Goal: Information Seeking & Learning: Understand process/instructions

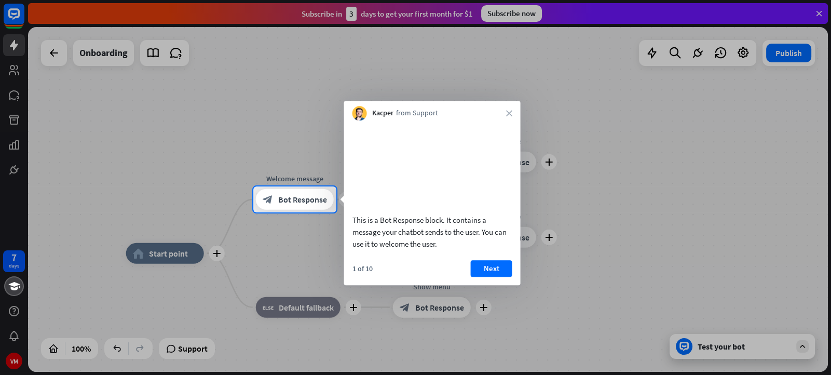
click at [804, 346] on div at bounding box center [415, 293] width 831 height 163
click at [489, 277] on button "Next" at bounding box center [492, 268] width 42 height 17
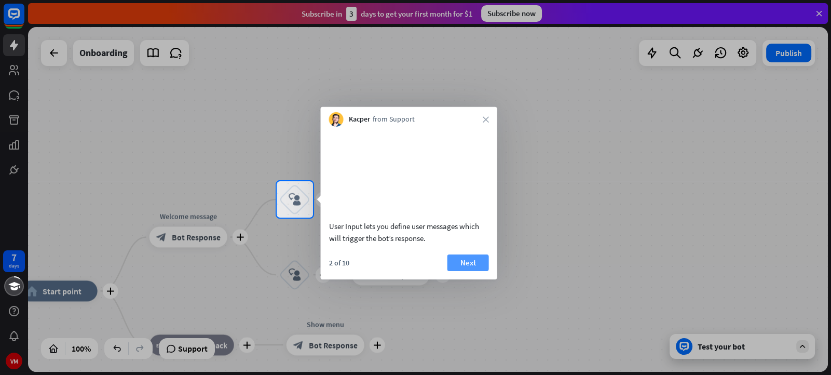
click at [464, 270] on button "Next" at bounding box center [469, 262] width 42 height 17
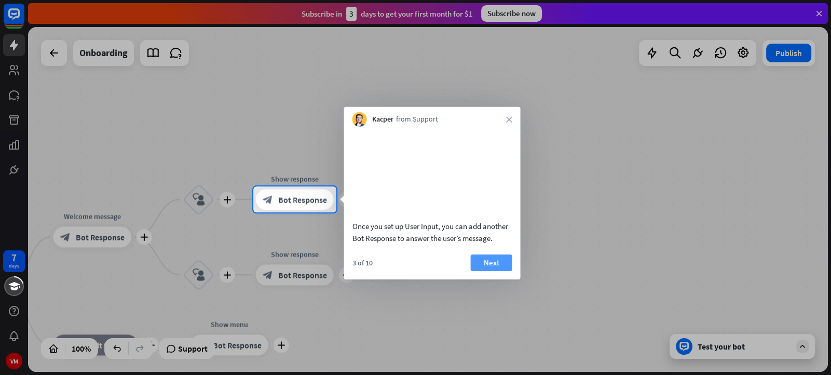
click at [497, 270] on button "Next" at bounding box center [492, 262] width 42 height 17
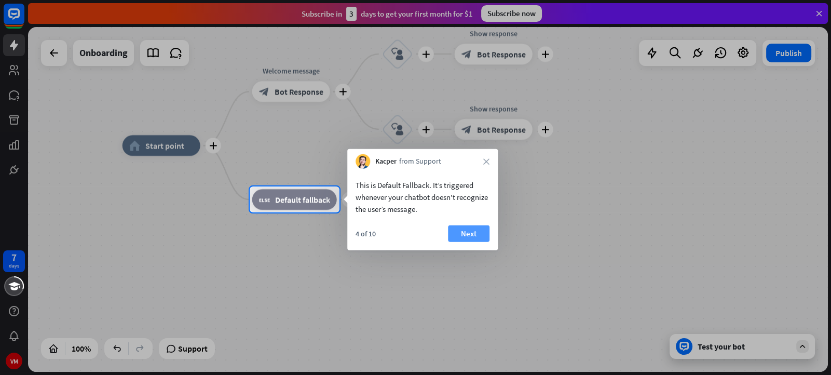
click at [465, 232] on button "Next" at bounding box center [469, 233] width 42 height 17
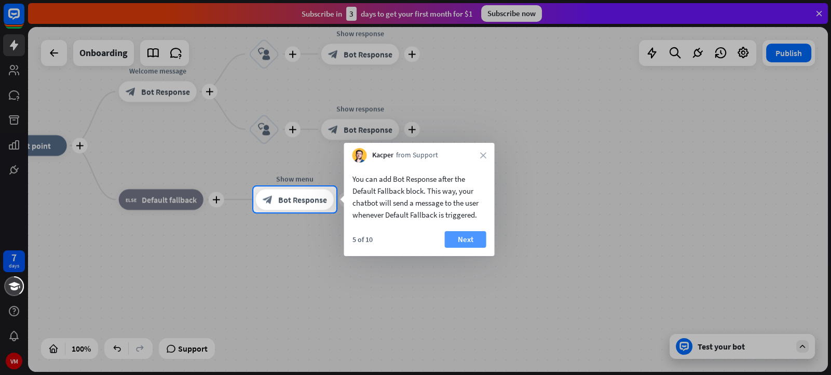
click at [469, 240] on button "Next" at bounding box center [466, 239] width 42 height 17
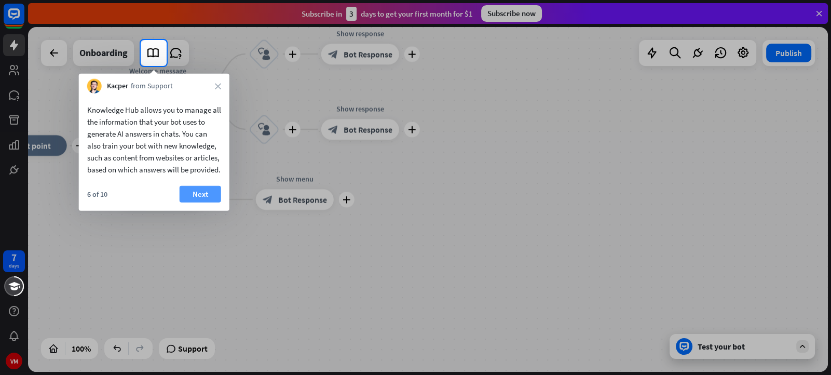
click at [200, 202] on button "Next" at bounding box center [201, 194] width 42 height 17
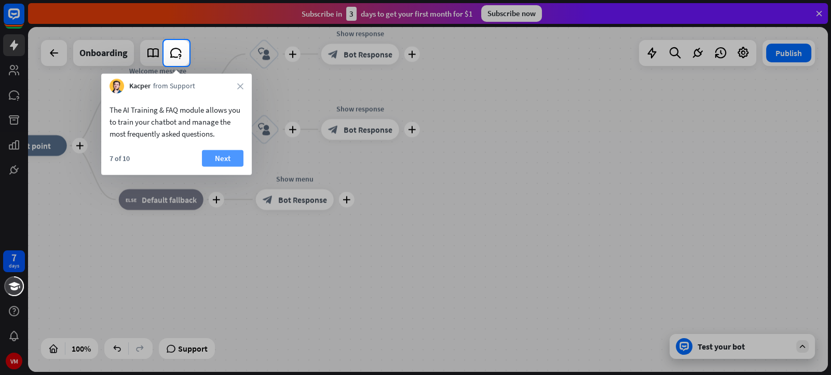
click at [216, 155] on button "Next" at bounding box center [223, 158] width 42 height 17
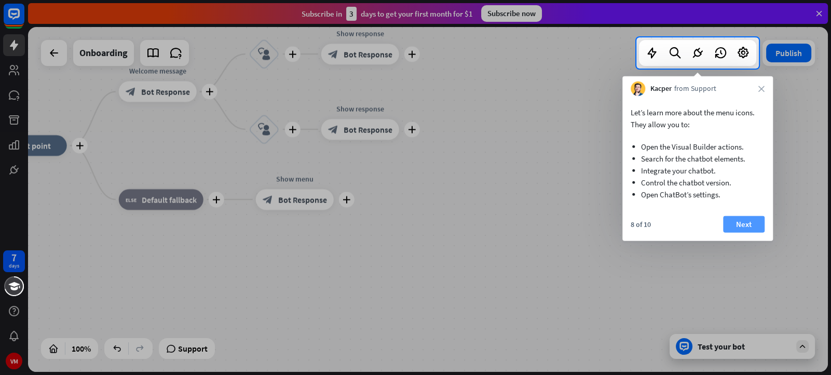
click at [745, 224] on button "Next" at bounding box center [744, 224] width 42 height 17
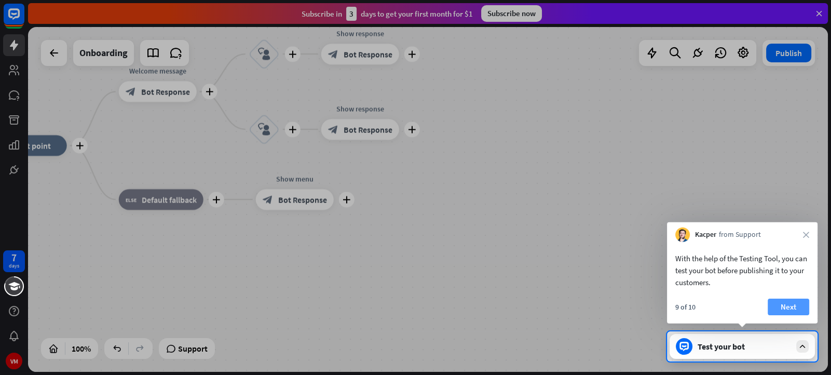
click at [803, 304] on button "Next" at bounding box center [789, 307] width 42 height 17
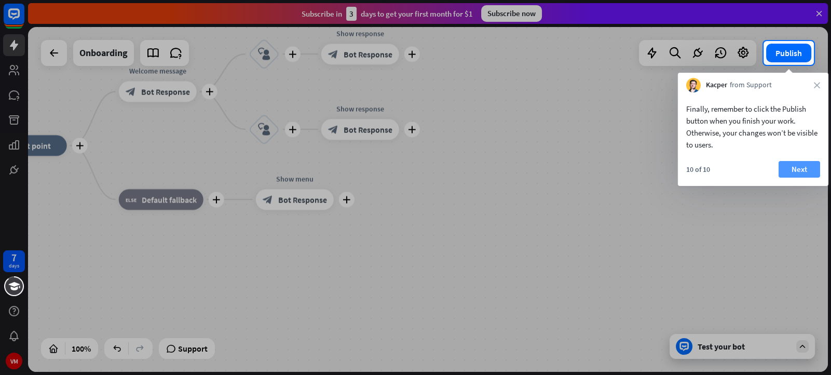
click at [795, 171] on button "Next" at bounding box center [800, 169] width 42 height 17
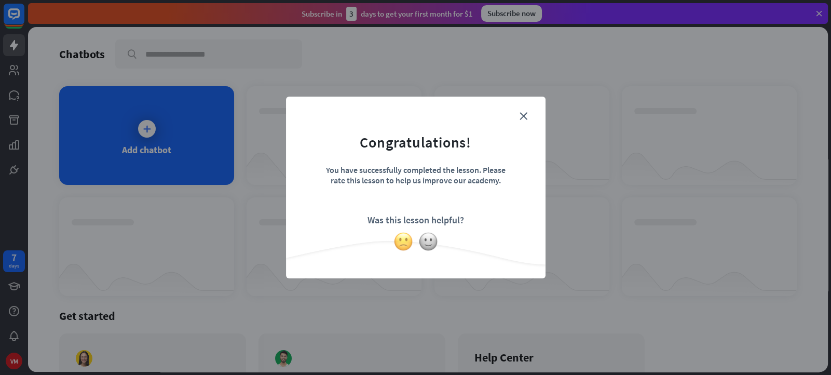
click at [405, 242] on img at bounding box center [404, 242] width 20 height 20
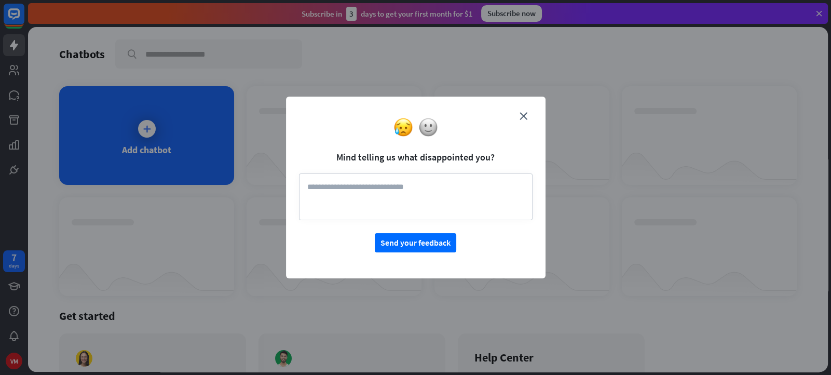
click at [391, 189] on textarea at bounding box center [416, 196] width 234 height 47
type textarea "*"
click at [325, 190] on textarea "**********" at bounding box center [416, 196] width 234 height 47
type textarea "**********"
click at [440, 247] on button "Send your feedback" at bounding box center [416, 242] width 82 height 19
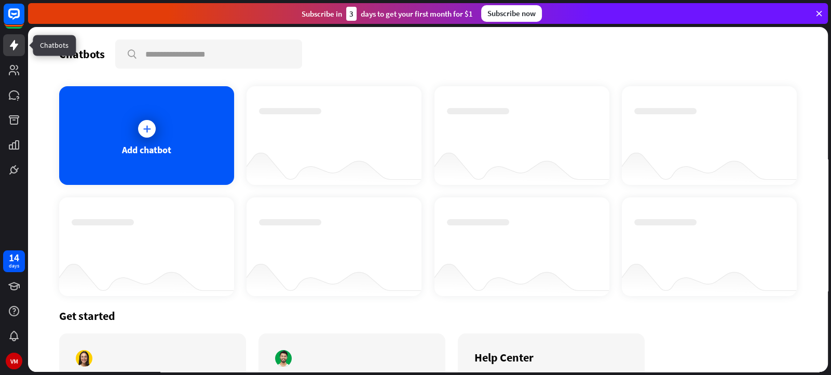
click at [17, 35] on link at bounding box center [14, 45] width 22 height 22
click at [12, 65] on icon at bounding box center [14, 70] width 10 height 10
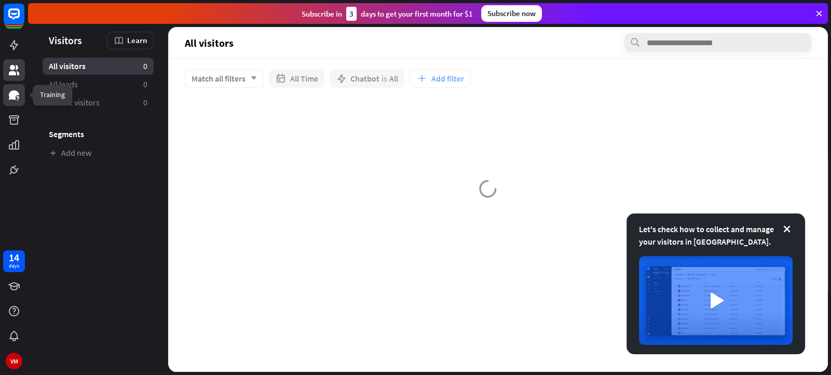
click at [12, 89] on icon at bounding box center [14, 95] width 12 height 12
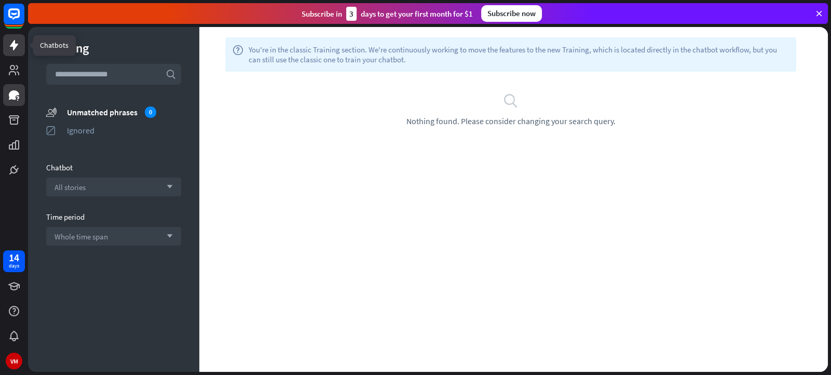
click at [13, 40] on icon at bounding box center [14, 45] width 12 height 12
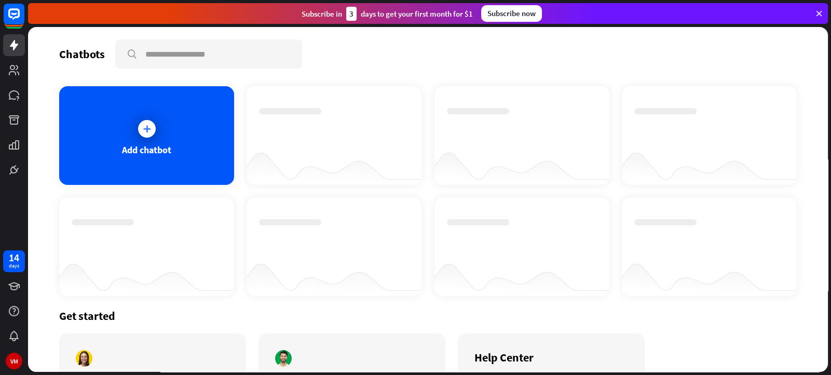
drag, startPoint x: 698, startPoint y: 10, endPoint x: 405, endPoint y: 108, distance: 308.7
click at [404, 109] on div at bounding box center [334, 126] width 150 height 36
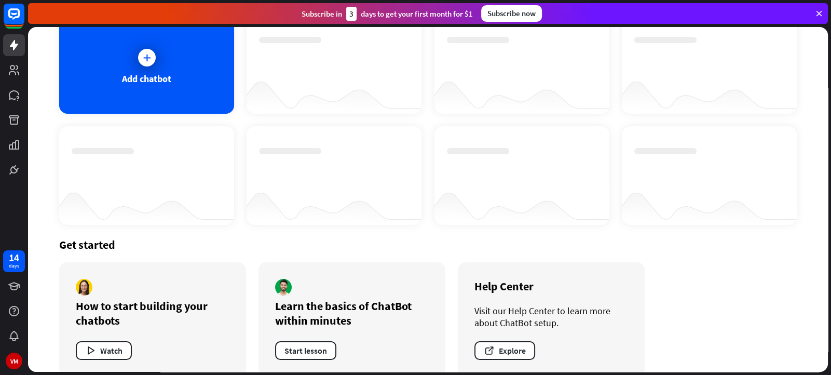
scroll to position [88, 0]
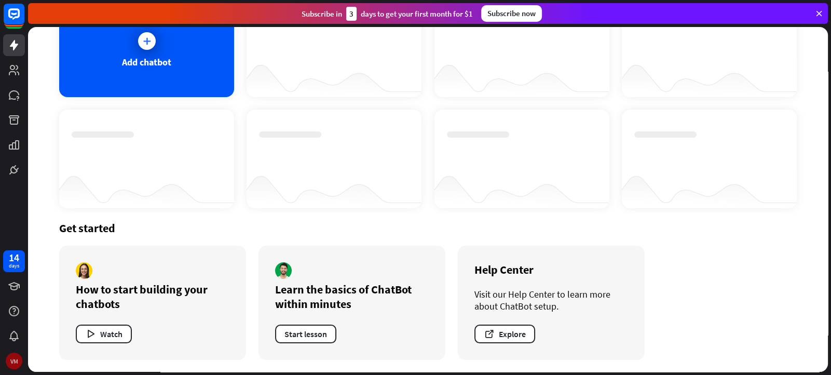
click at [13, 364] on div "VM" at bounding box center [14, 361] width 17 height 17
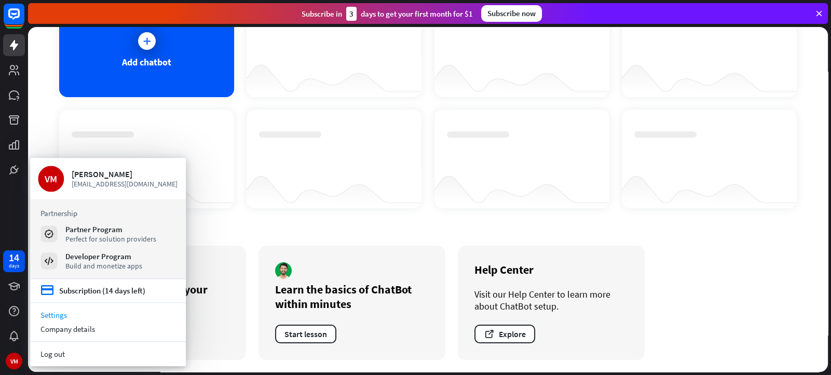
click at [57, 312] on link "Settings" at bounding box center [108, 315] width 156 height 14
